Goal: Information Seeking & Learning: Learn about a topic

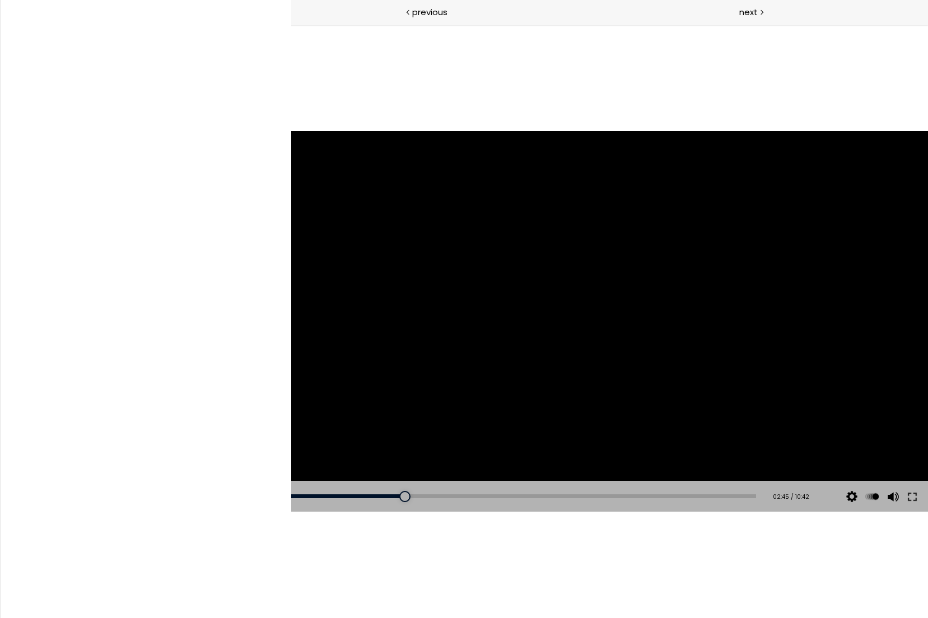
scroll to position [685, 0]
click at [598, 293] on div ""测量的数字就越低" → "测量的数字就越高" （口误）" at bounding box center [589, 321] width 678 height 381
click at [490, 496] on div "04:46" at bounding box center [520, 496] width 472 height 4
click at [622, 370] on div ""测量的数字就越低" → "测量的数字就越高" （口误）" at bounding box center [589, 321] width 678 height 381
click at [491, 497] on div "04:47" at bounding box center [520, 496] width 472 height 4
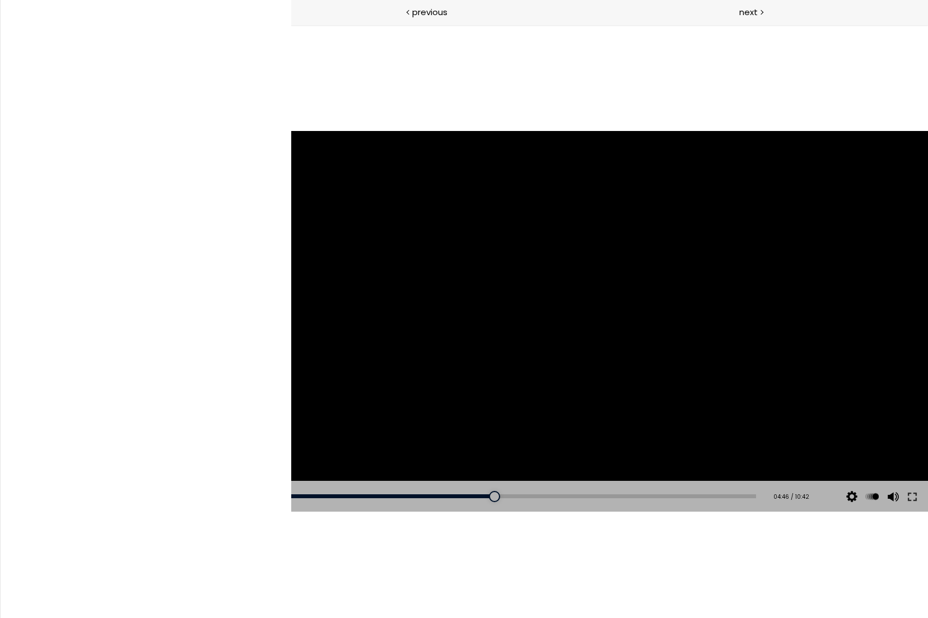
click at [599, 301] on div ""测量的数字就越低" → "测量的数字就越高" （口误）" at bounding box center [589, 321] width 678 height 381
click at [543, 377] on div ""测量的数字就越低" → "测量的数字就越高" （口误）" at bounding box center [589, 321] width 678 height 381
click at [766, 56] on div "Click for sound @keyframes VOLUME_SMALL_WAVE_FLASH { 0% { opacity: 0; } 33% { o…" at bounding box center [589, 322] width 678 height 594
click at [672, 324] on div ""测量的数字就越低" → "测量的数字就越高" （口误）" at bounding box center [589, 321] width 678 height 381
click at [817, 340] on div ""测量的数字就越低" → "测量的数字就越高" （口误）" at bounding box center [589, 321] width 678 height 381
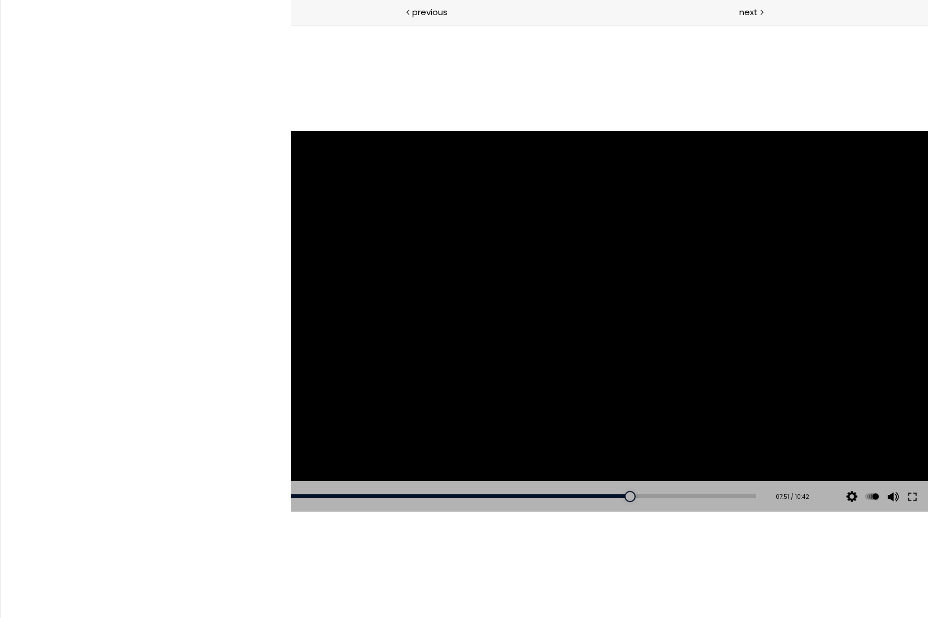
click at [557, 286] on div ""测量的数字就越低" → "测量的数字就越高" （口误）" at bounding box center [589, 321] width 678 height 381
click at [78, 491] on div "video 20:26" at bounding box center [133, 496] width 223 height 11
